Goal: Transaction & Acquisition: Purchase product/service

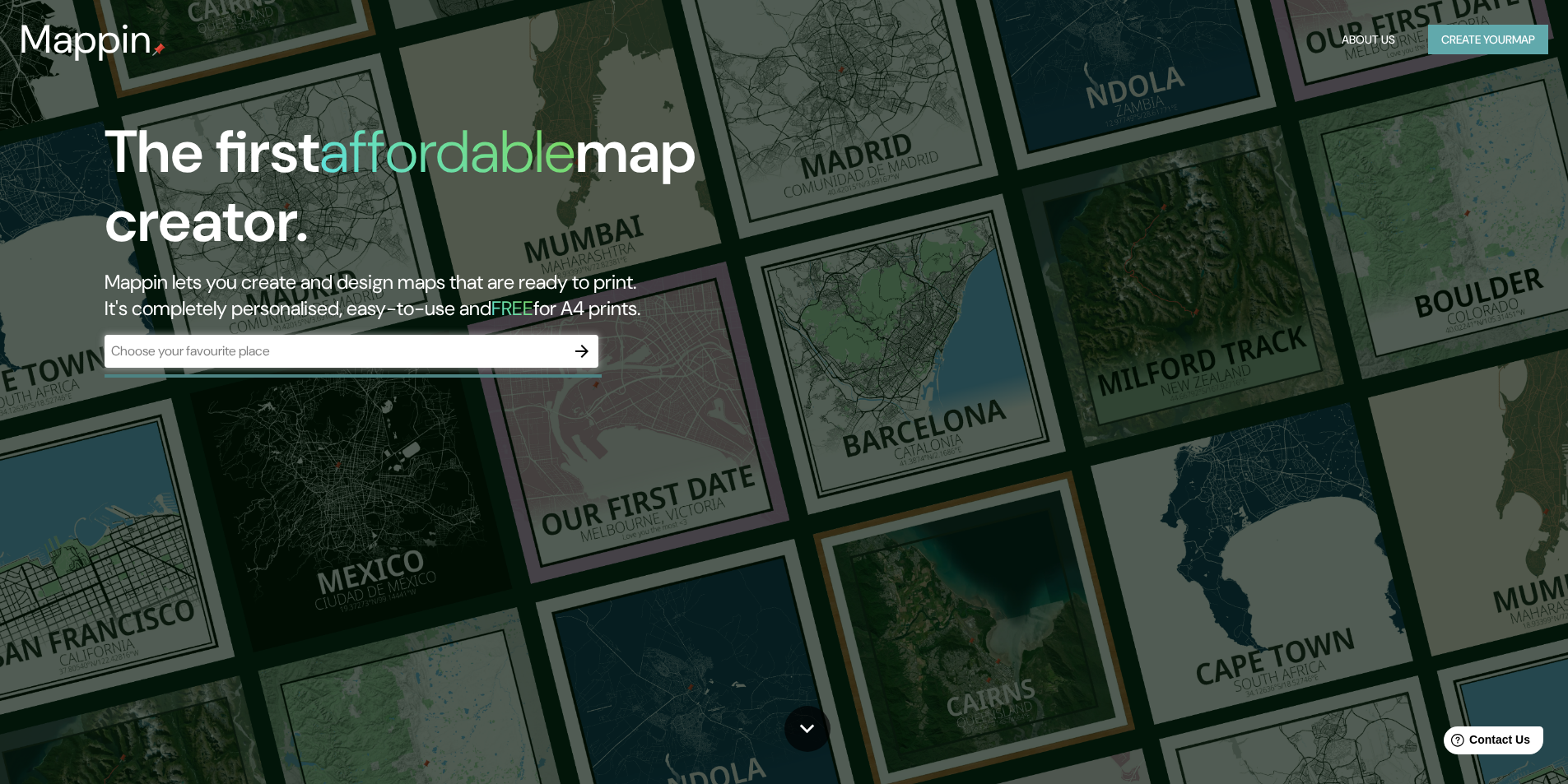
click at [1472, 40] on button "Create your map" at bounding box center [1488, 39] width 120 height 30
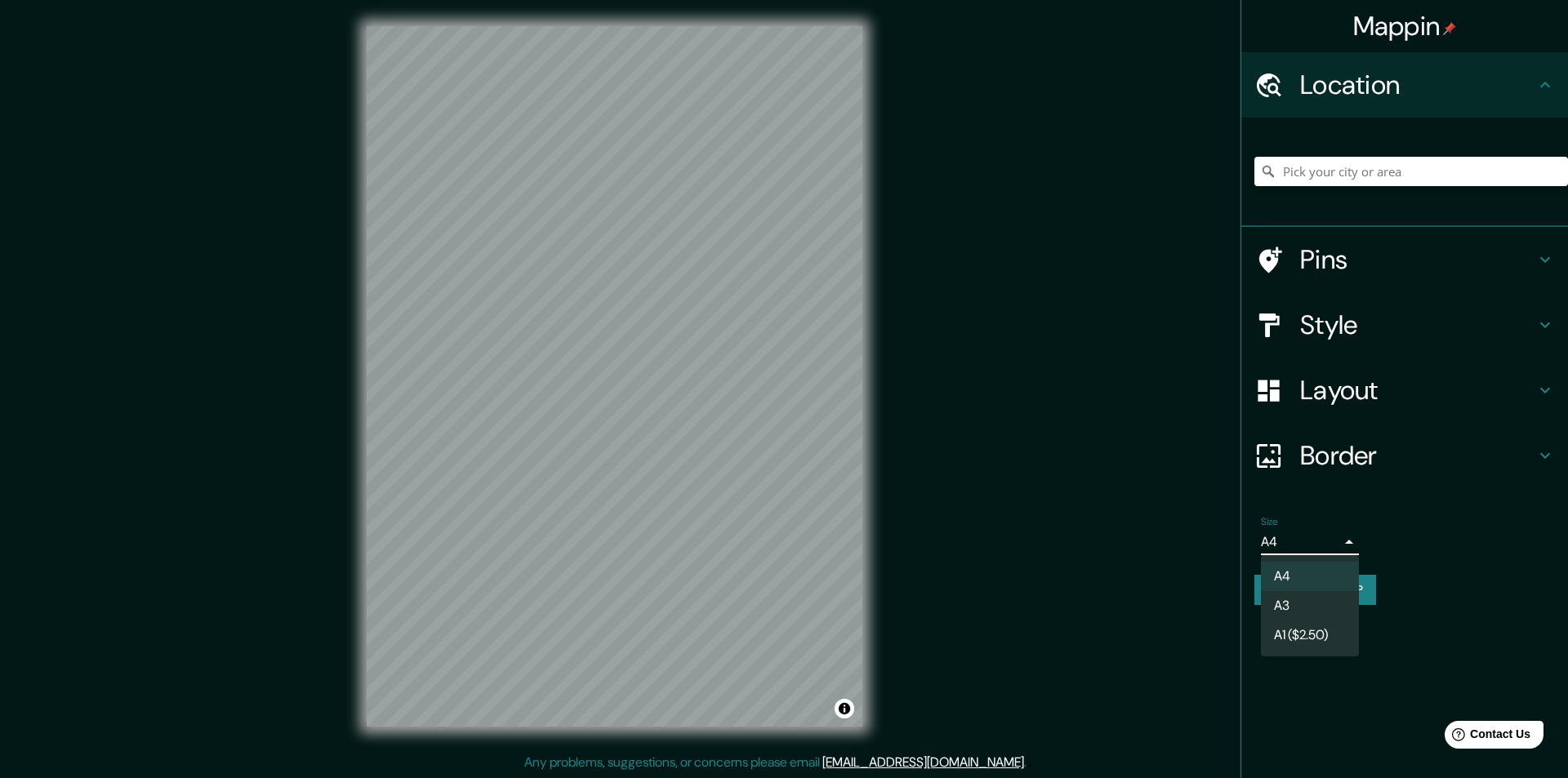
click at [1331, 536] on body "Mappin Location Pins Style Layout Border Choose a border. Hint : you can make l…" at bounding box center [784, 389] width 1568 height 778
click at [1341, 600] on li "A3" at bounding box center [1310, 606] width 98 height 29
click at [1294, 603] on li "A3" at bounding box center [1310, 606] width 98 height 29
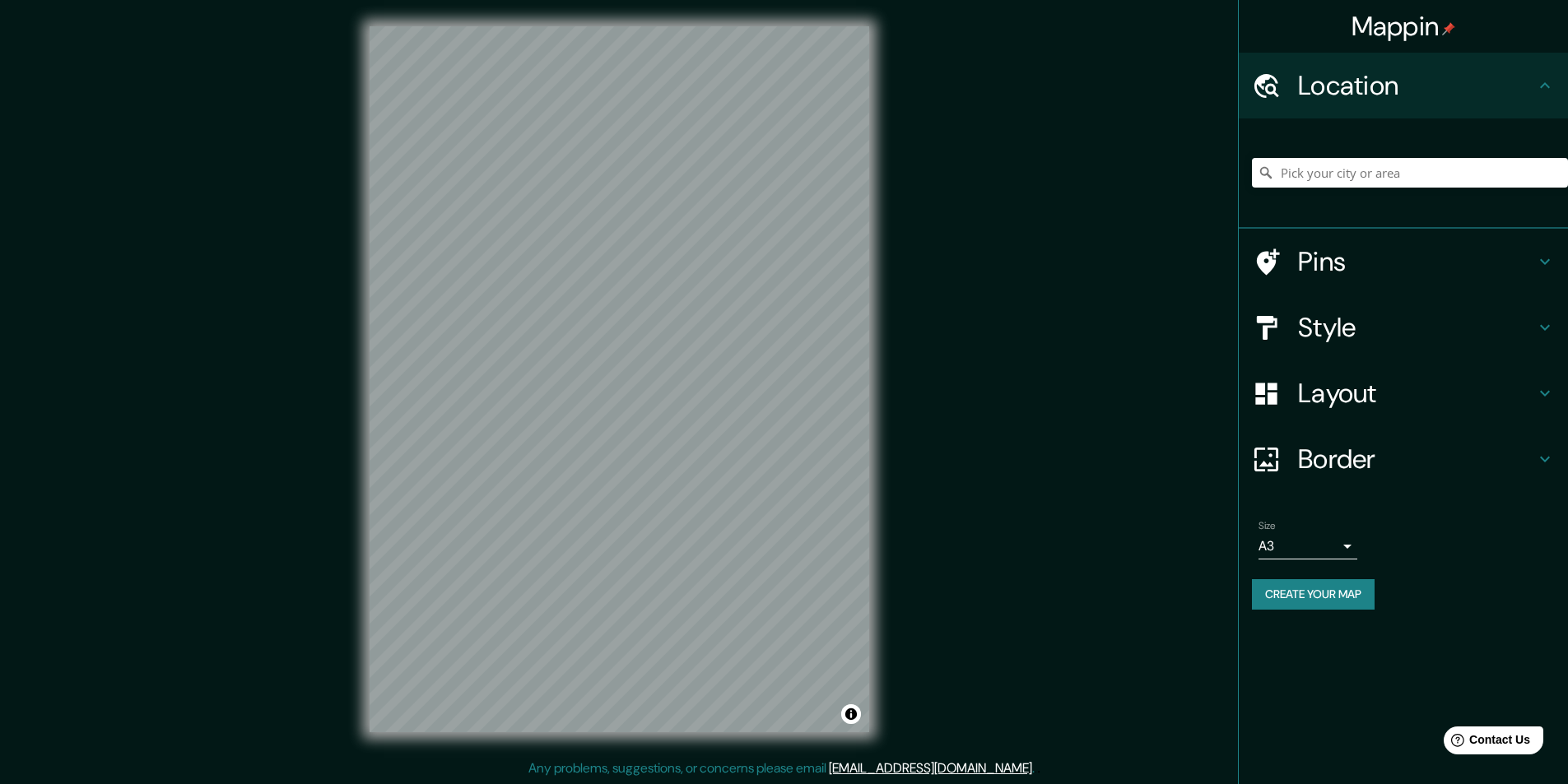
click at [1304, 597] on li "A3" at bounding box center [1320, 589] width 74 height 16
click at [1304, 608] on li "A1 ($2.50)" at bounding box center [1320, 605] width 74 height 16
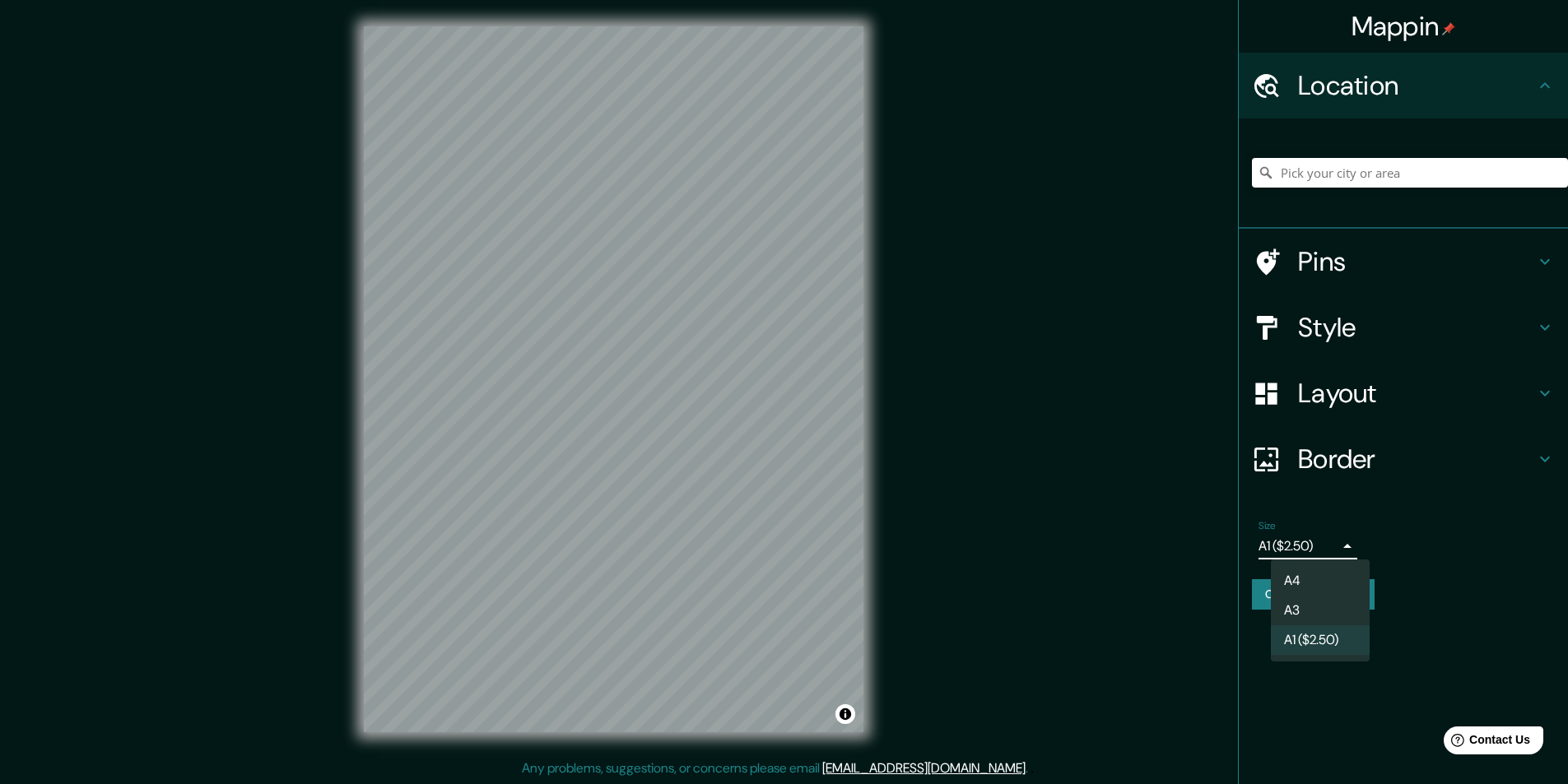
click at [1317, 548] on body "Mappin Location Pins Style Layout Border Choose a border. Hint : you can make l…" at bounding box center [784, 392] width 1568 height 784
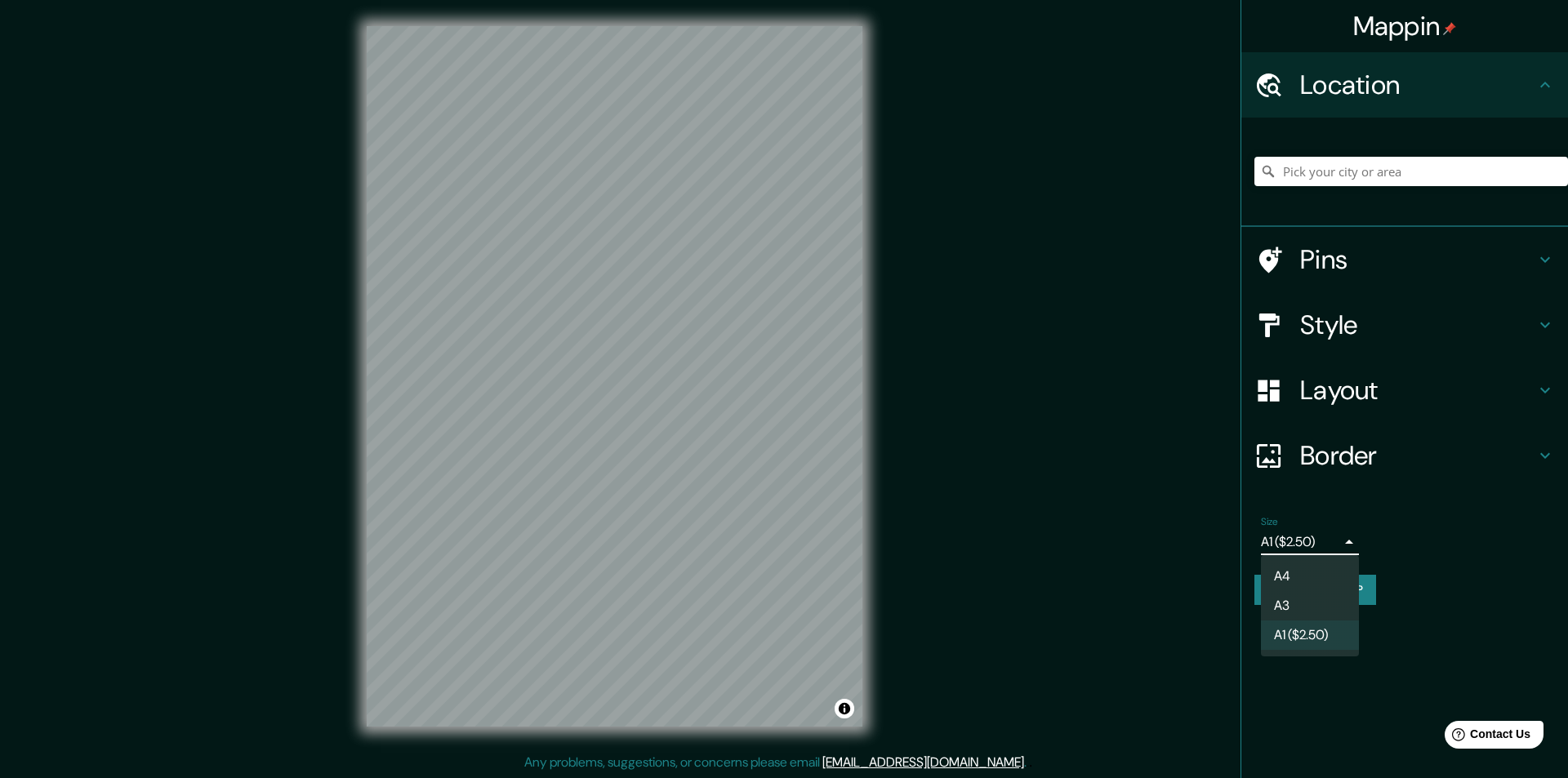
click at [1313, 597] on li "A3" at bounding box center [1310, 606] width 98 height 29
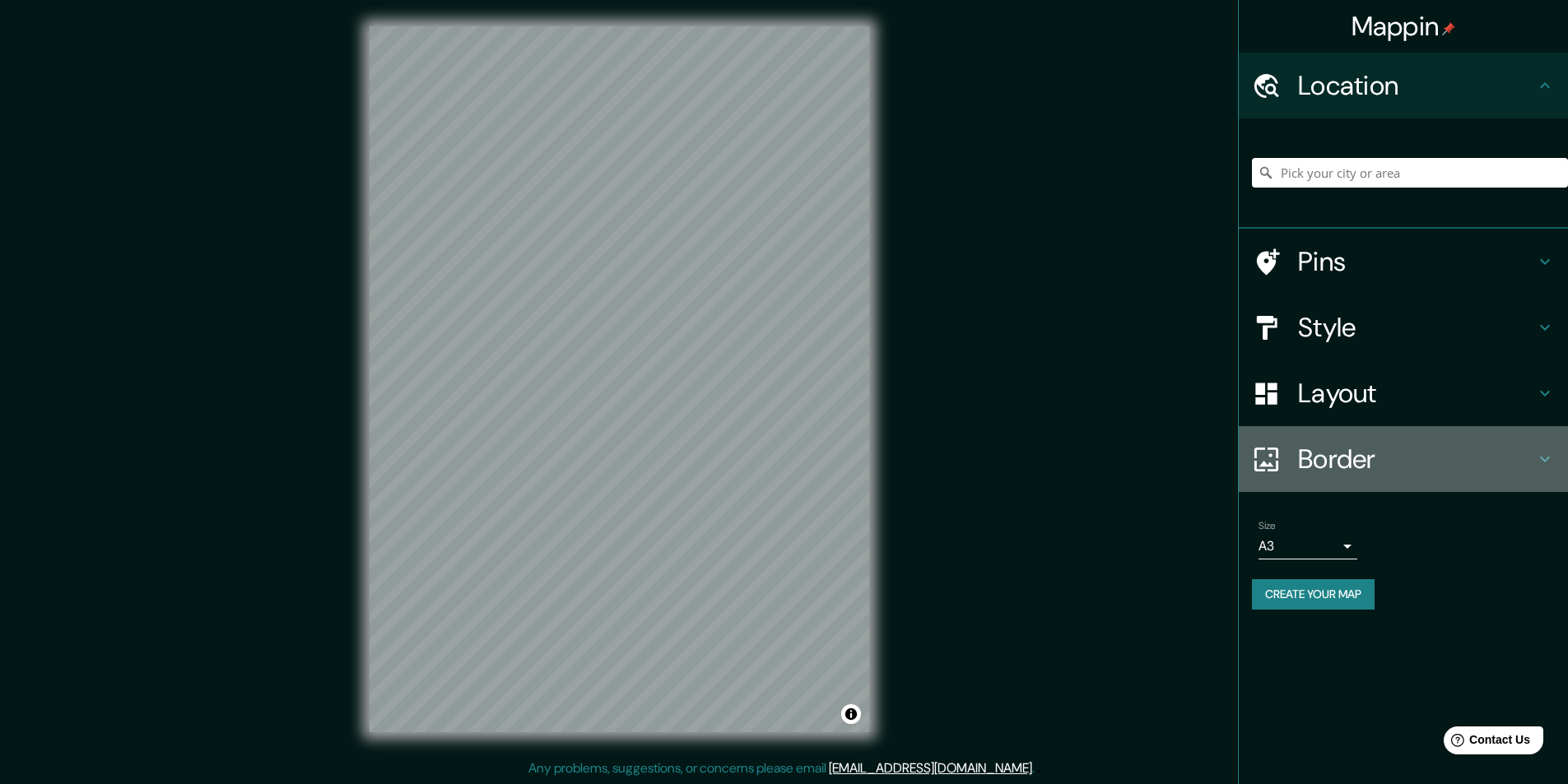
click at [1373, 454] on h4 "Border" at bounding box center [1416, 459] width 237 height 33
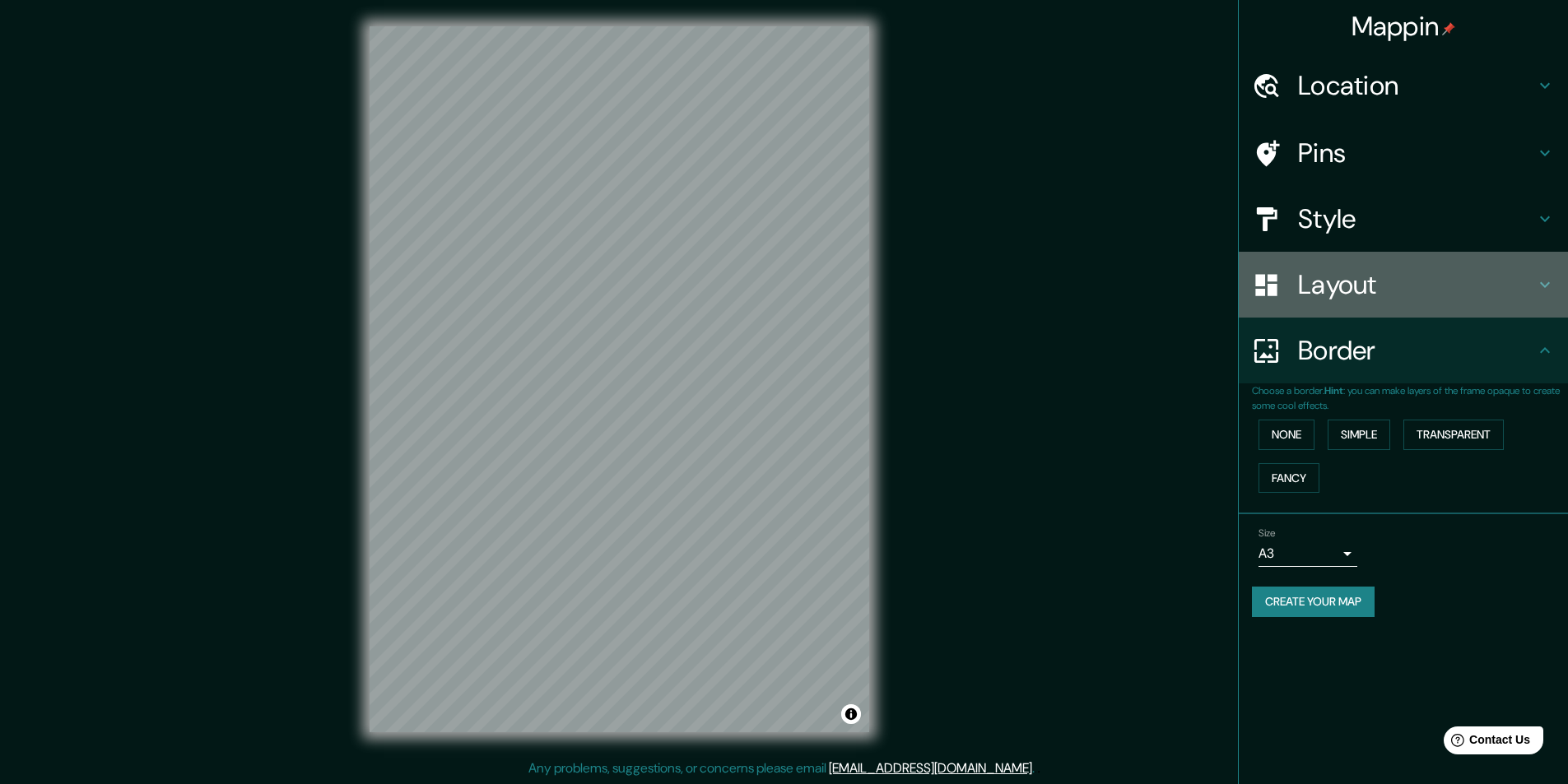
click at [1383, 293] on h4 "Layout" at bounding box center [1416, 285] width 237 height 33
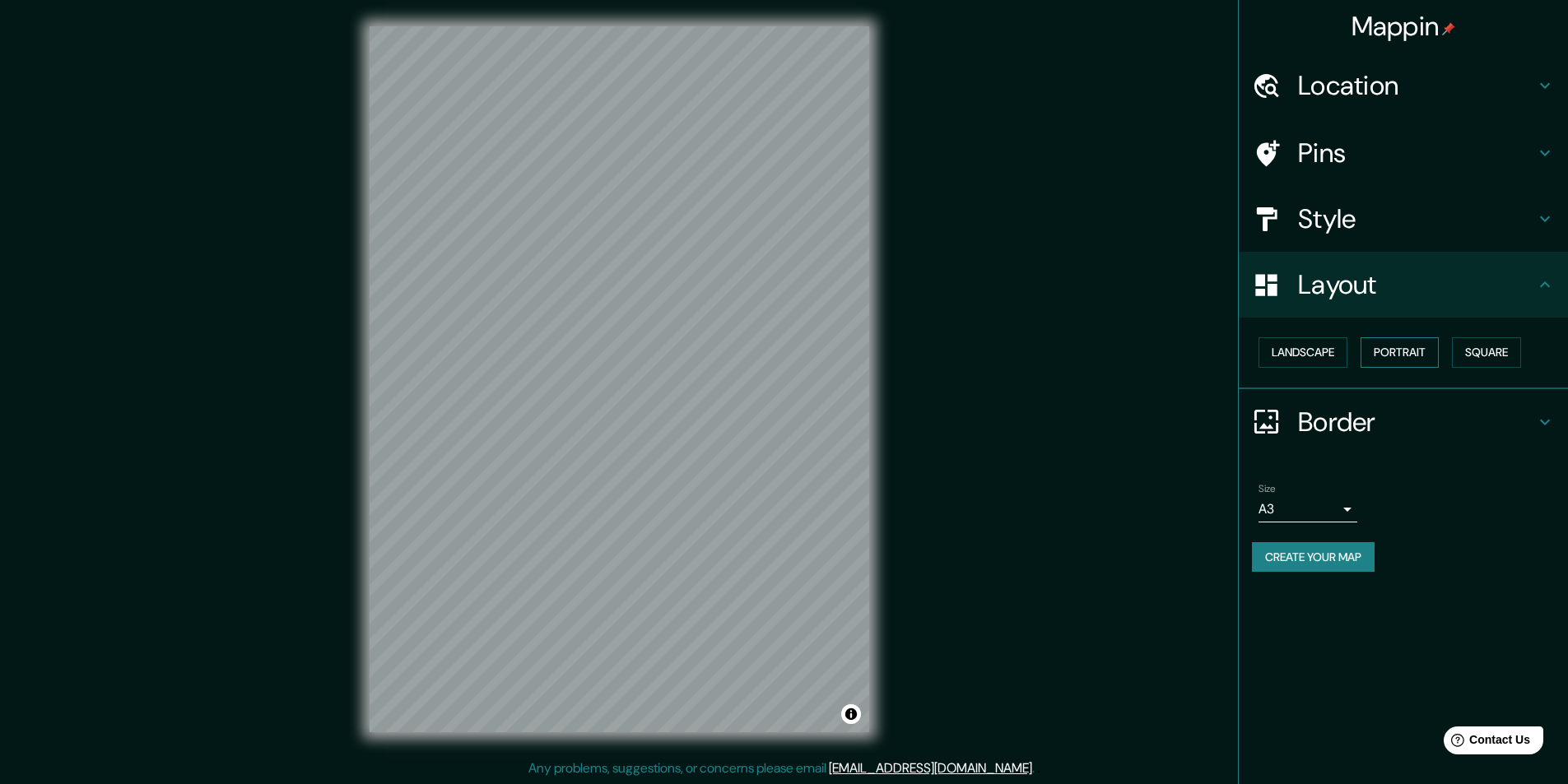
click at [1391, 357] on button "Portrait" at bounding box center [1399, 352] width 78 height 30
click at [1312, 357] on button "Landscape" at bounding box center [1302, 352] width 89 height 30
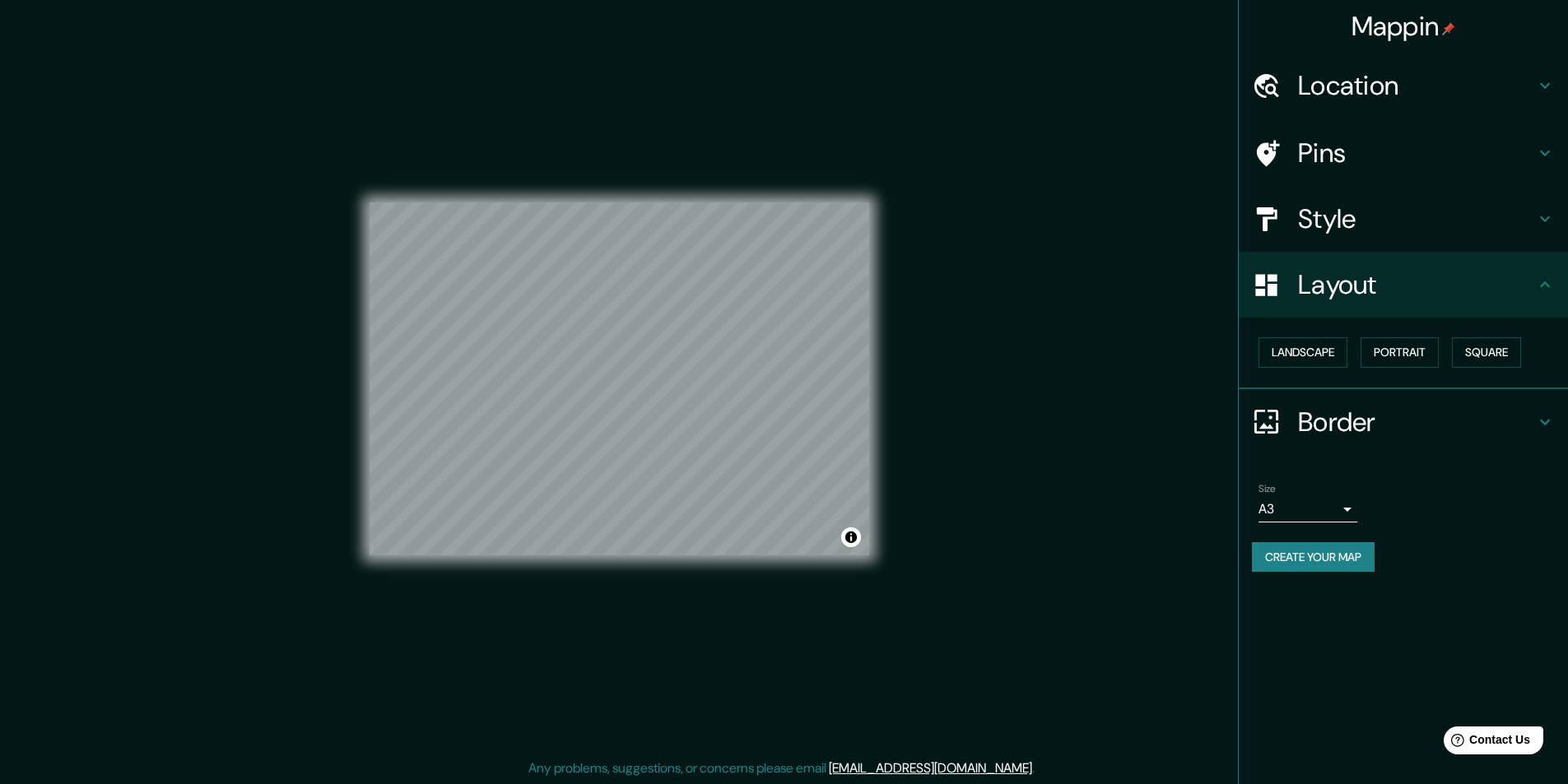
drag, startPoint x: 722, startPoint y: 184, endPoint x: 1108, endPoint y: 117, distance: 391.8
click at [1108, 117] on div "Mappin Location Pins Style Layout Landscape Portrait Square Border Choose a bor…" at bounding box center [784, 392] width 1568 height 785
click at [1515, 410] on h4 "Border" at bounding box center [1416, 423] width 237 height 33
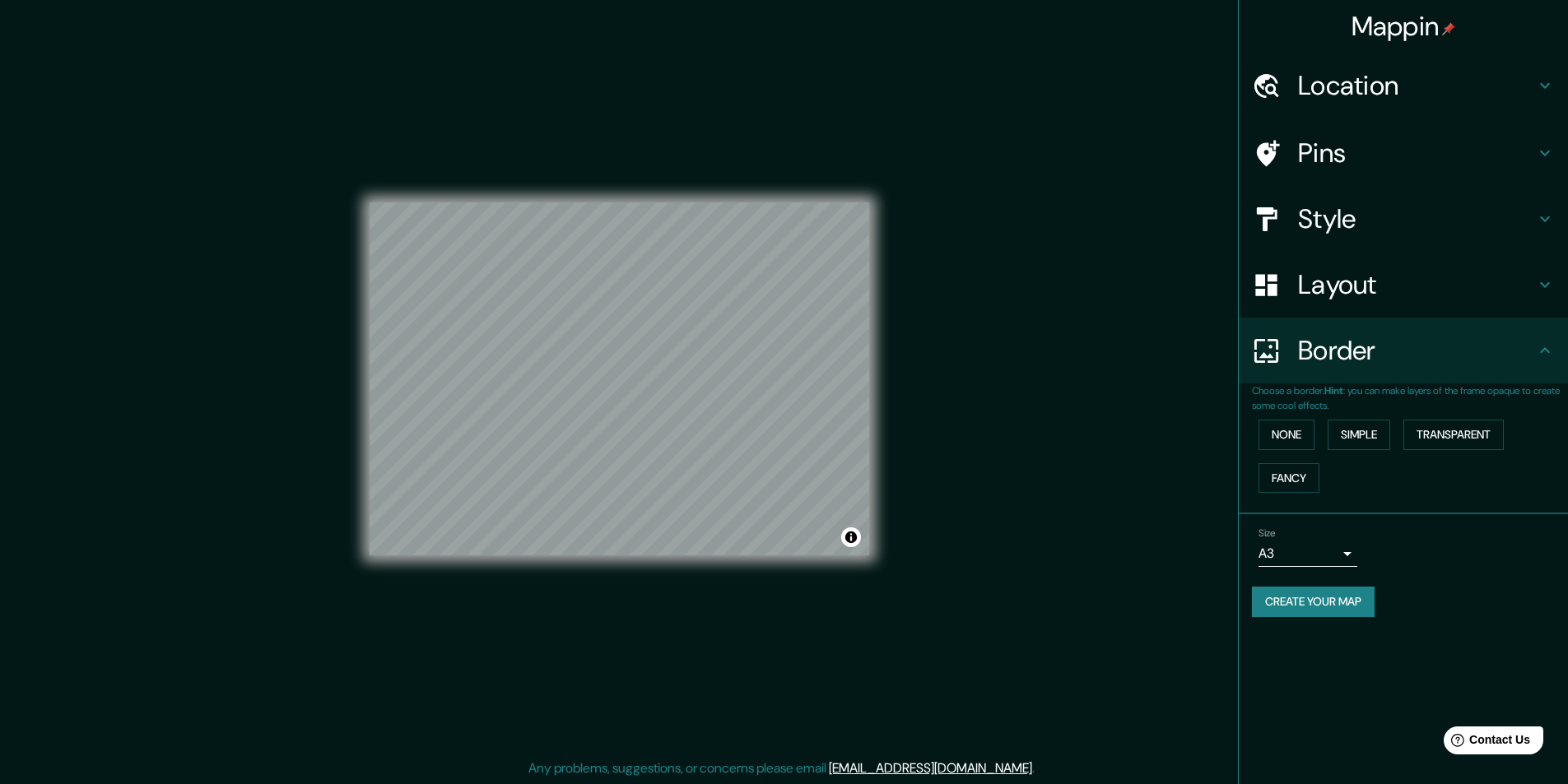
click at [1548, 349] on icon at bounding box center [1545, 350] width 20 height 20
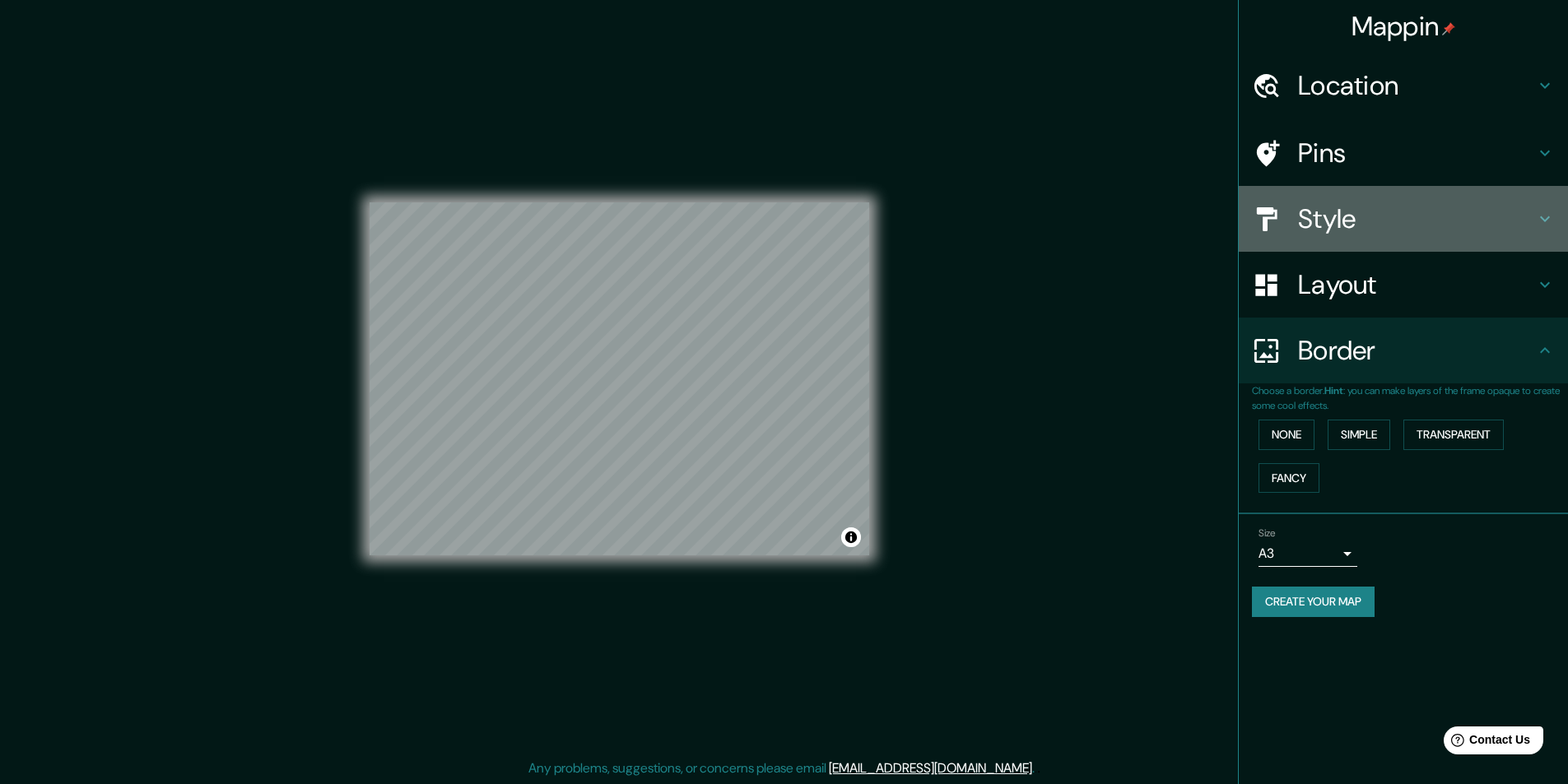
click at [1380, 205] on h4 "Style" at bounding box center [1416, 219] width 237 height 33
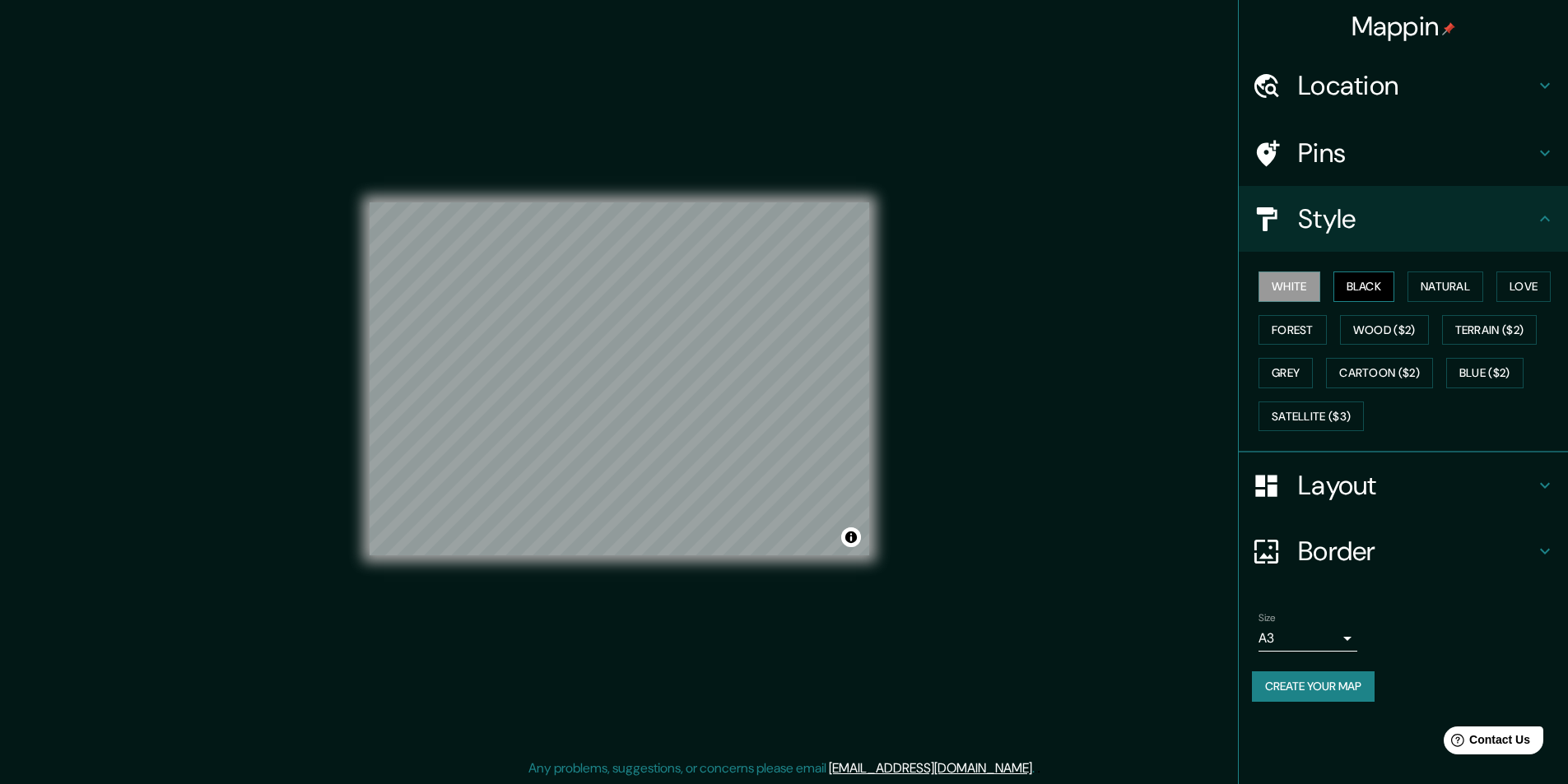
click at [1387, 285] on button "Black" at bounding box center [1364, 287] width 62 height 30
click at [1294, 294] on button "White" at bounding box center [1290, 287] width 62 height 30
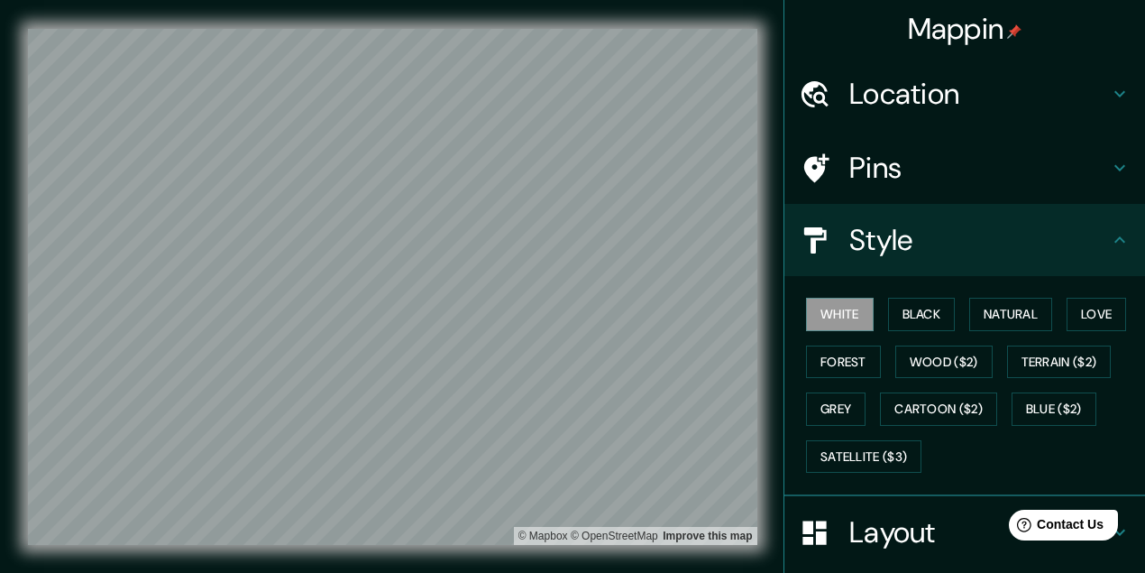
scroll to position [5, 0]
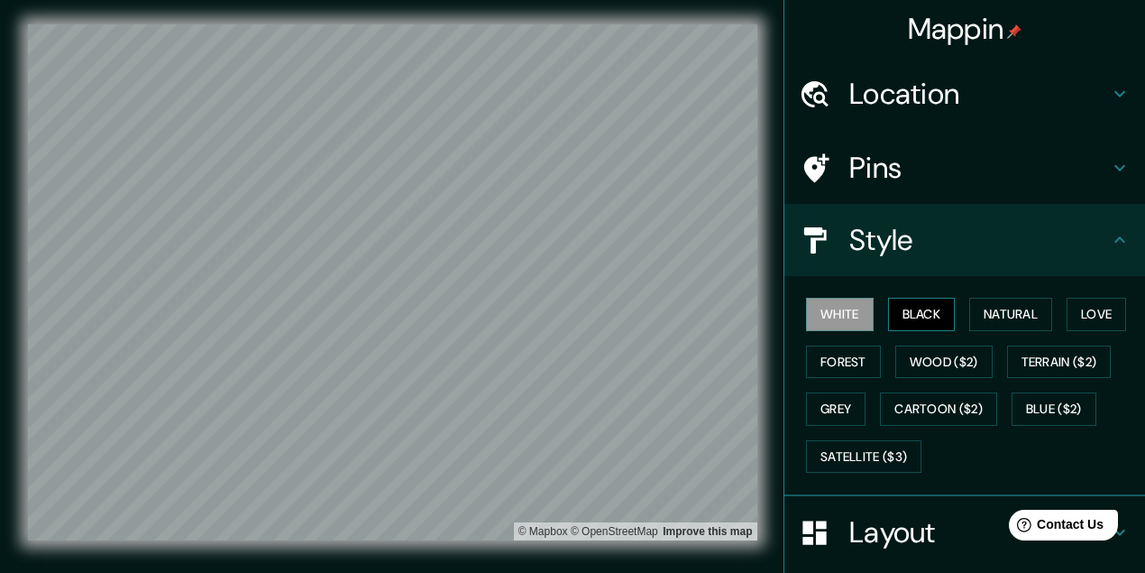
click at [905, 315] on button "Black" at bounding box center [922, 314] width 68 height 33
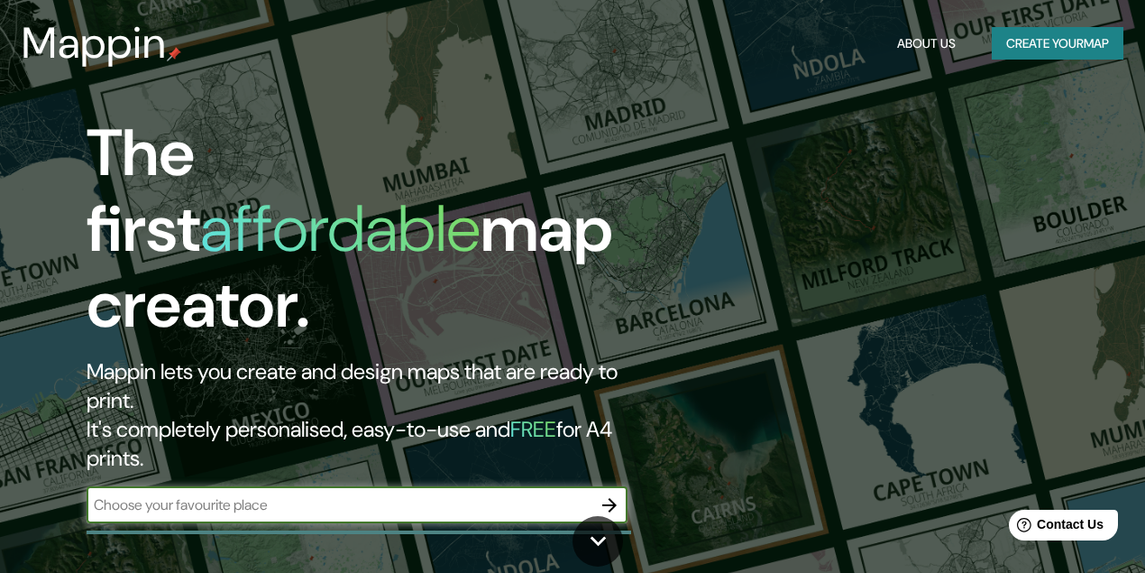
click at [1034, 31] on button "Create your map" at bounding box center [1058, 43] width 132 height 33
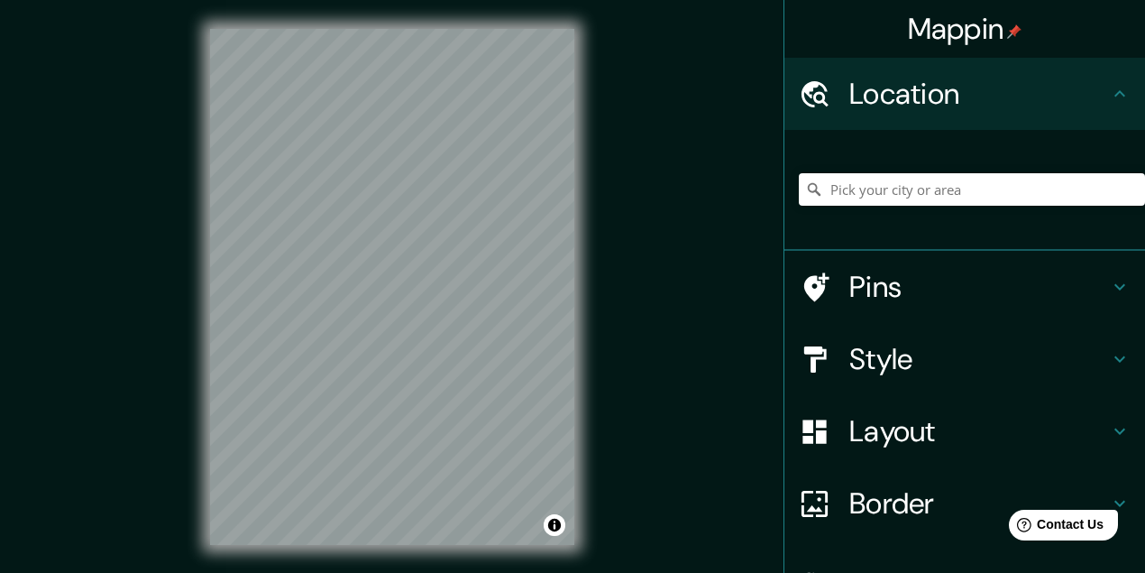
click at [1059, 436] on h4 "Layout" at bounding box center [979, 431] width 260 height 36
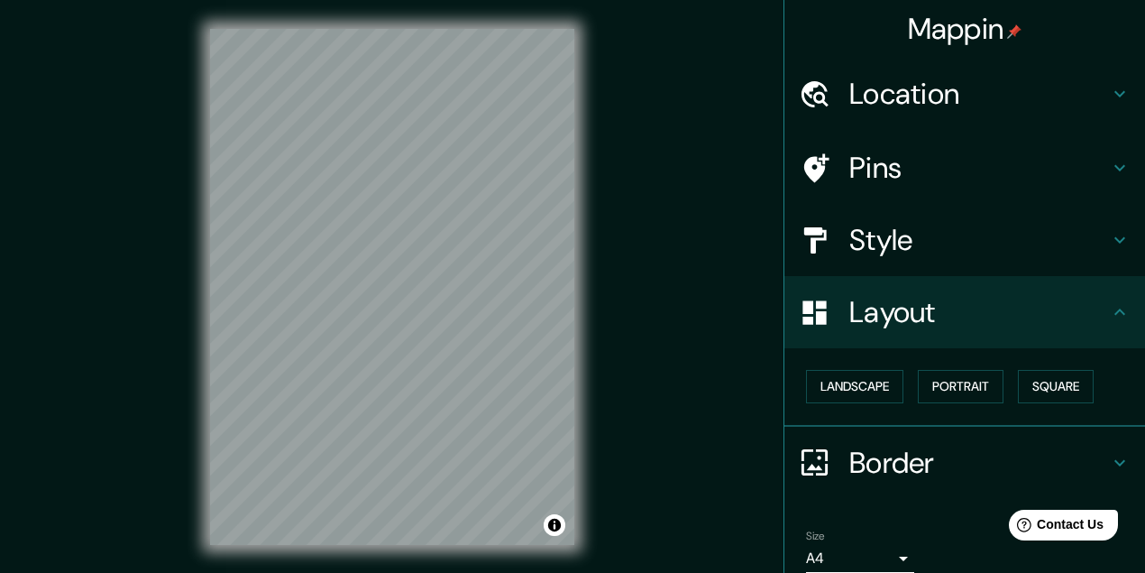
click at [867, 559] on body "Mappin Location Pins Style Layout Landscape Portrait Square Border Choose a bor…" at bounding box center [572, 286] width 1145 height 573
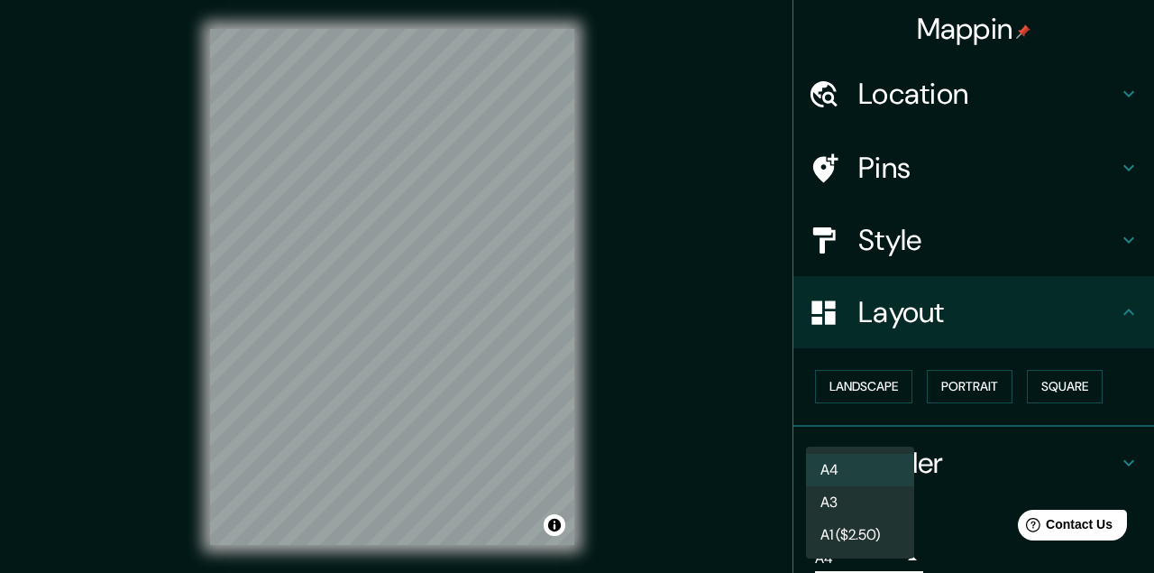
click at [848, 503] on li "A3" at bounding box center [860, 502] width 108 height 32
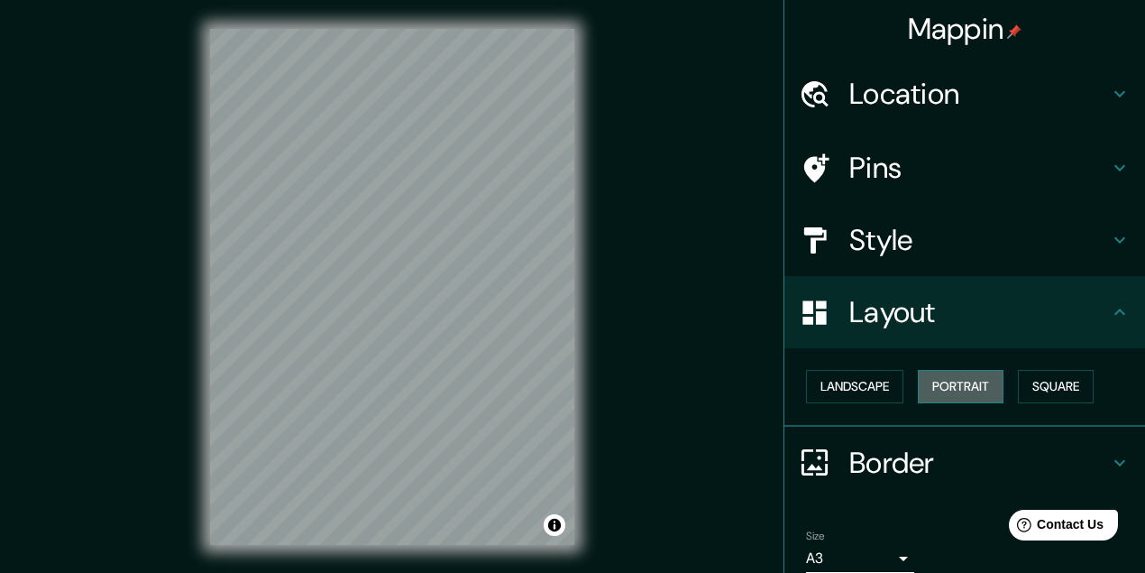
click at [933, 384] on button "Portrait" at bounding box center [961, 386] width 86 height 33
click at [956, 390] on button "Portrait" at bounding box center [961, 386] width 86 height 33
click at [864, 381] on button "Landscape" at bounding box center [854, 386] width 97 height 33
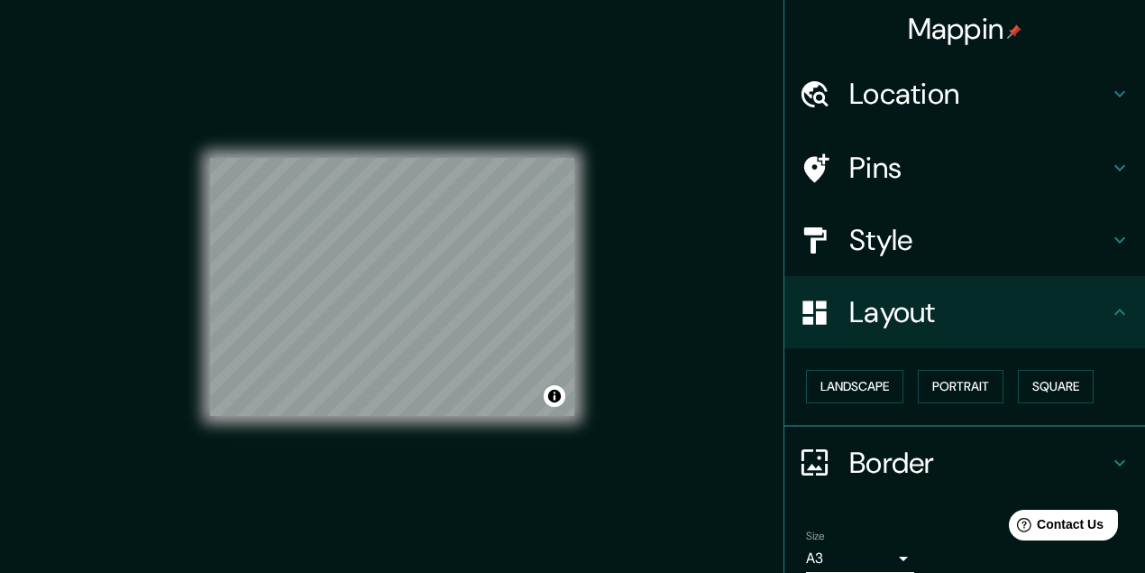
click at [818, 565] on body "Mappin Location Pins Style Layout Landscape Portrait Square Border Choose a bor…" at bounding box center [572, 286] width 1145 height 573
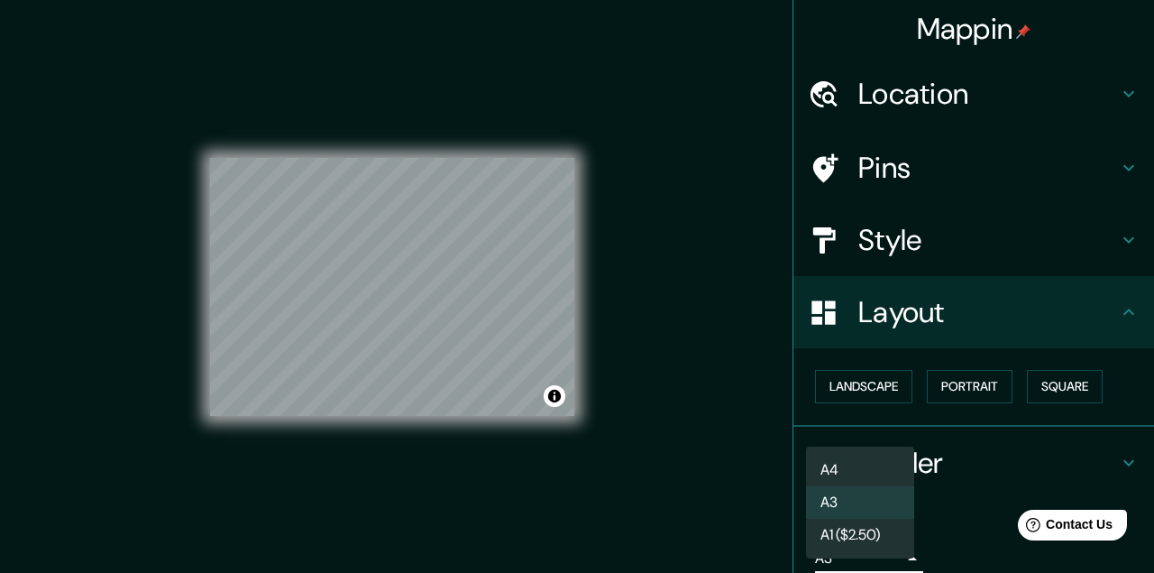
click at [839, 539] on li "A1 ($2.50)" at bounding box center [860, 534] width 108 height 32
type input "a3"
